Goal: Task Accomplishment & Management: Manage account settings

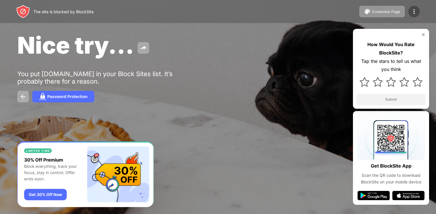
click at [409, 9] on div at bounding box center [415, 12] width 12 height 12
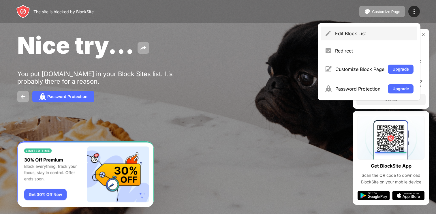
click at [356, 34] on div "Edit Block List" at bounding box center [374, 34] width 78 height 6
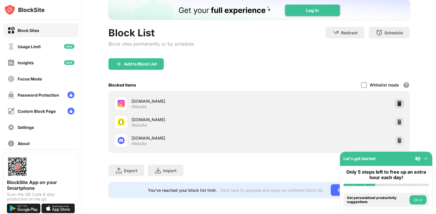
click at [401, 105] on img at bounding box center [400, 104] width 6 height 6
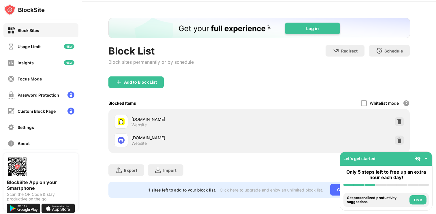
scroll to position [18, 0]
click at [401, 105] on div "Whitelist mode Block all websites except for those in your whitelist. Whitelist…" at bounding box center [385, 104] width 49 height 12
click at [401, 121] on img at bounding box center [400, 122] width 6 height 6
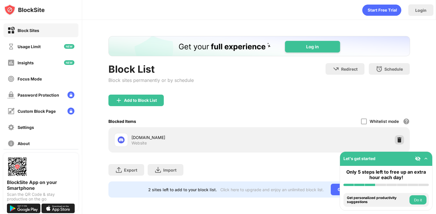
click at [401, 137] on img at bounding box center [400, 140] width 6 height 6
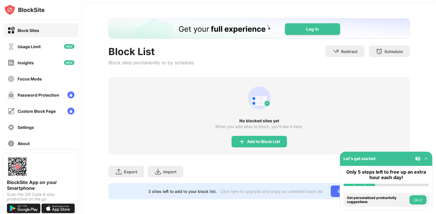
scroll to position [19, 0]
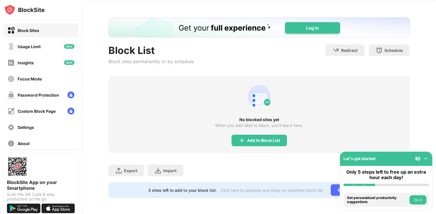
click at [244, 147] on div "No blocked sites yet When you add sites to block, you’ll see it here. Add to Bl…" at bounding box center [260, 114] width 302 height 77
click at [238, 134] on div "No blocked sites yet When you add sites to block, you’ll see it here. Add to Bl…" at bounding box center [260, 114] width 302 height 77
click at [243, 138] on img at bounding box center [242, 140] width 7 height 7
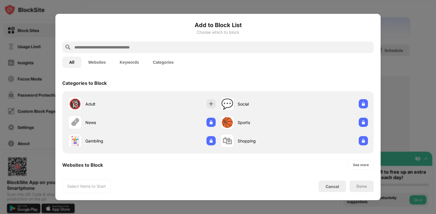
click at [184, 49] on input "text" at bounding box center [223, 47] width 298 height 7
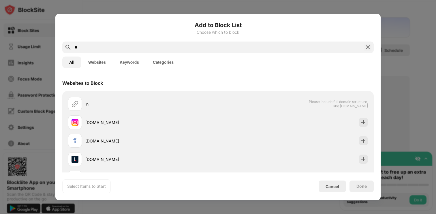
type input "**"
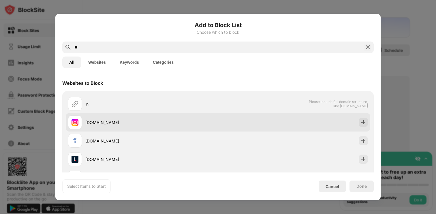
drag, startPoint x: 125, startPoint y: 120, endPoint x: 119, endPoint y: 116, distance: 6.8
click at [119, 116] on div "instagram.com" at bounding box center [143, 122] width 150 height 14
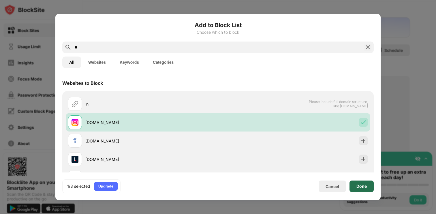
click at [360, 185] on div "Done" at bounding box center [362, 186] width 10 height 5
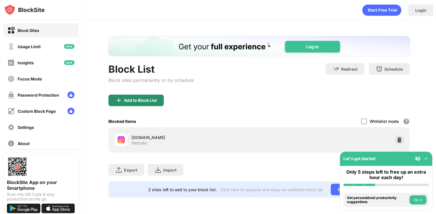
click at [139, 102] on div "Add to Block List" at bounding box center [140, 100] width 33 height 5
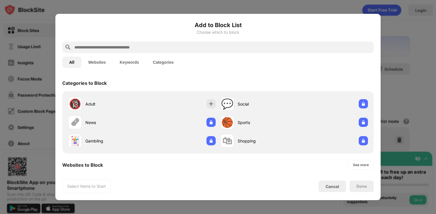
click at [131, 51] on div at bounding box center [218, 48] width 312 height 12
click at [129, 46] on input "text" at bounding box center [223, 47] width 298 height 7
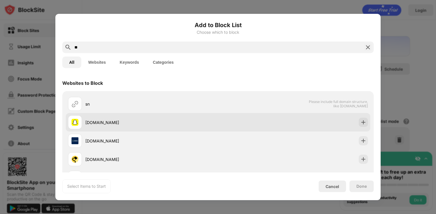
type input "**"
click at [125, 126] on div "snapchat.com" at bounding box center [143, 122] width 150 height 14
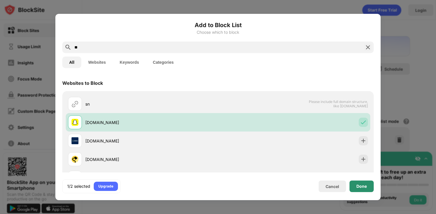
click at [356, 184] on div "Done" at bounding box center [362, 187] width 24 height 12
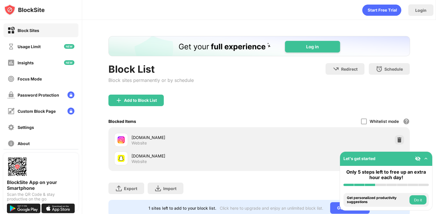
click at [128, 94] on div "Block List Block sites permanently or by schedule" at bounding box center [151, 78] width 85 height 31
click at [127, 101] on div "Add to Block List" at bounding box center [140, 100] width 33 height 5
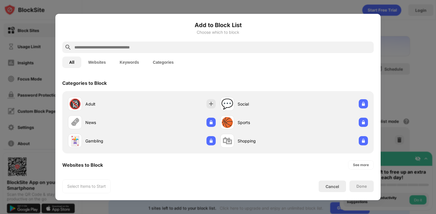
click at [120, 54] on div "All Websites Keywords Categories" at bounding box center [218, 62] width 312 height 18
click at [120, 51] on div at bounding box center [218, 48] width 312 height 12
click at [113, 48] on input "text" at bounding box center [223, 47] width 298 height 7
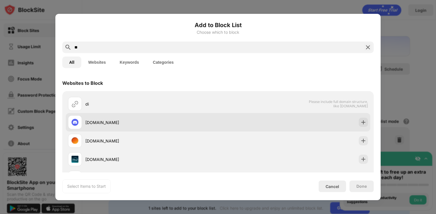
type input "**"
click at [112, 122] on div "discord.com" at bounding box center [151, 122] width 133 height 6
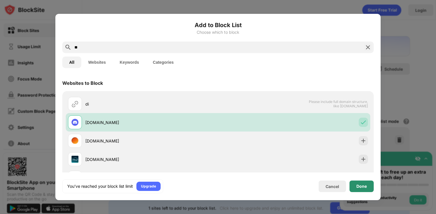
click at [367, 188] on div "Done" at bounding box center [362, 187] width 24 height 12
